Goal: Transaction & Acquisition: Purchase product/service

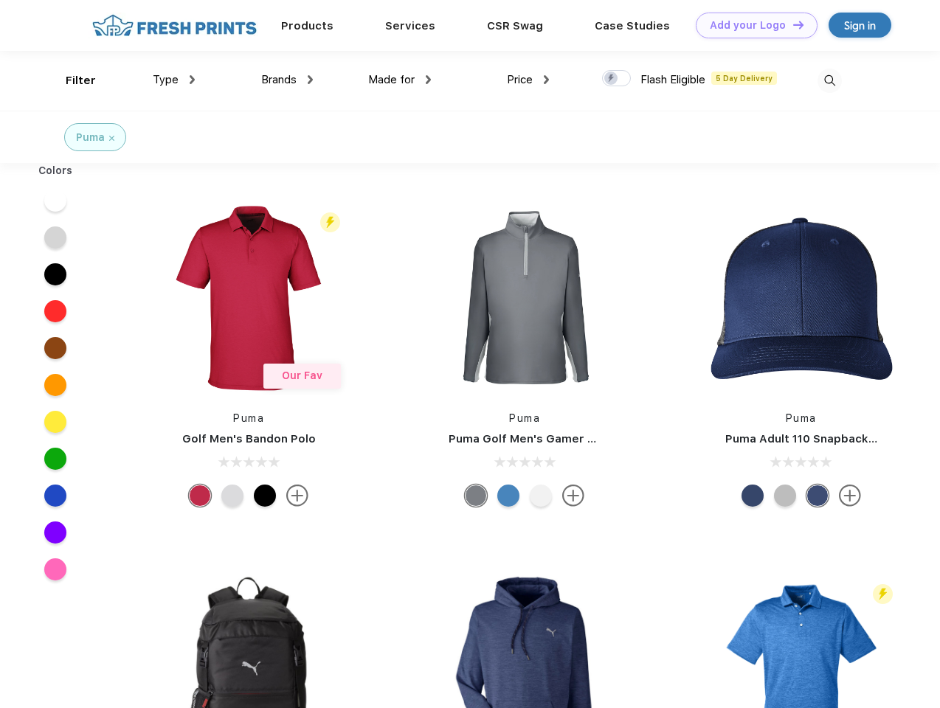
click at [751, 25] on link "Add your Logo Design Tool" at bounding box center [757, 26] width 122 height 26
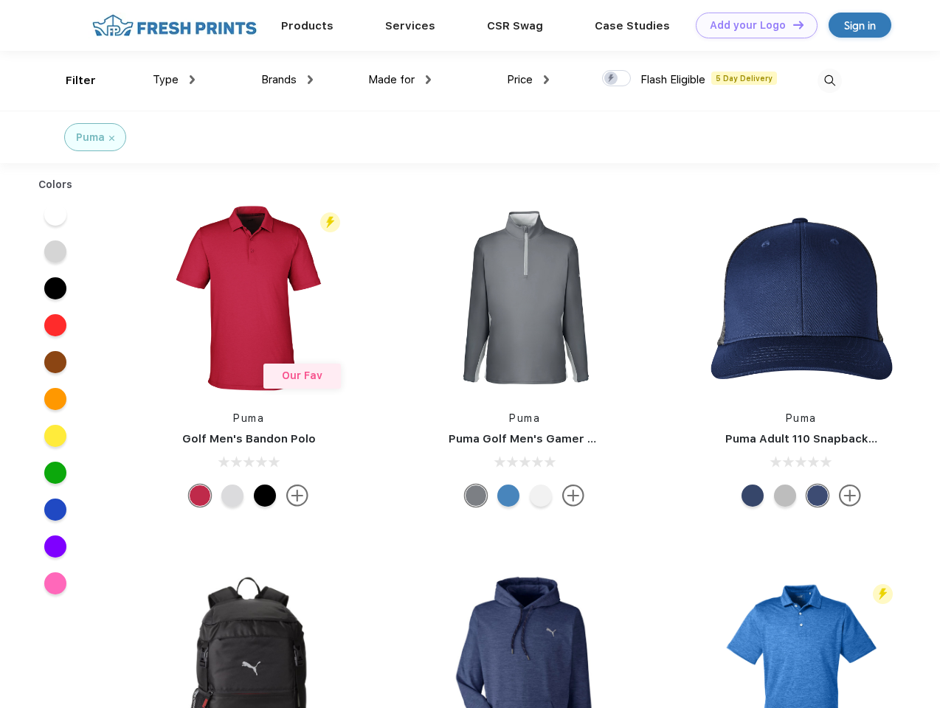
click at [0, 0] on div "Design Tool" at bounding box center [0, 0] width 0 height 0
click at [792, 24] on link "Add your Logo Design Tool" at bounding box center [757, 26] width 122 height 26
click at [71, 80] on div "Filter" at bounding box center [81, 80] width 30 height 17
click at [174, 80] on span "Type" at bounding box center [166, 79] width 26 height 13
click at [287, 80] on span "Brands" at bounding box center [278, 79] width 35 height 13
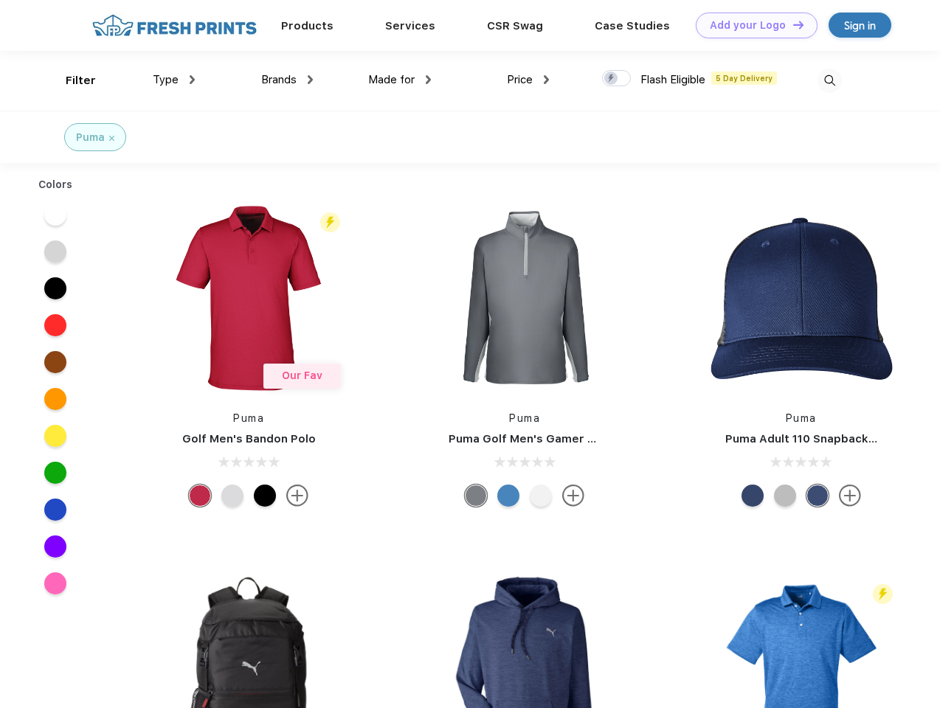
click at [400, 80] on span "Made for" at bounding box center [391, 79] width 46 height 13
click at [528, 80] on span "Price" at bounding box center [520, 79] width 26 height 13
click at [617, 79] on div at bounding box center [616, 78] width 29 height 16
click at [612, 79] on input "checkbox" at bounding box center [607, 74] width 10 height 10
click at [829, 80] on img at bounding box center [829, 81] width 24 height 24
